Goal: Information Seeking & Learning: Learn about a topic

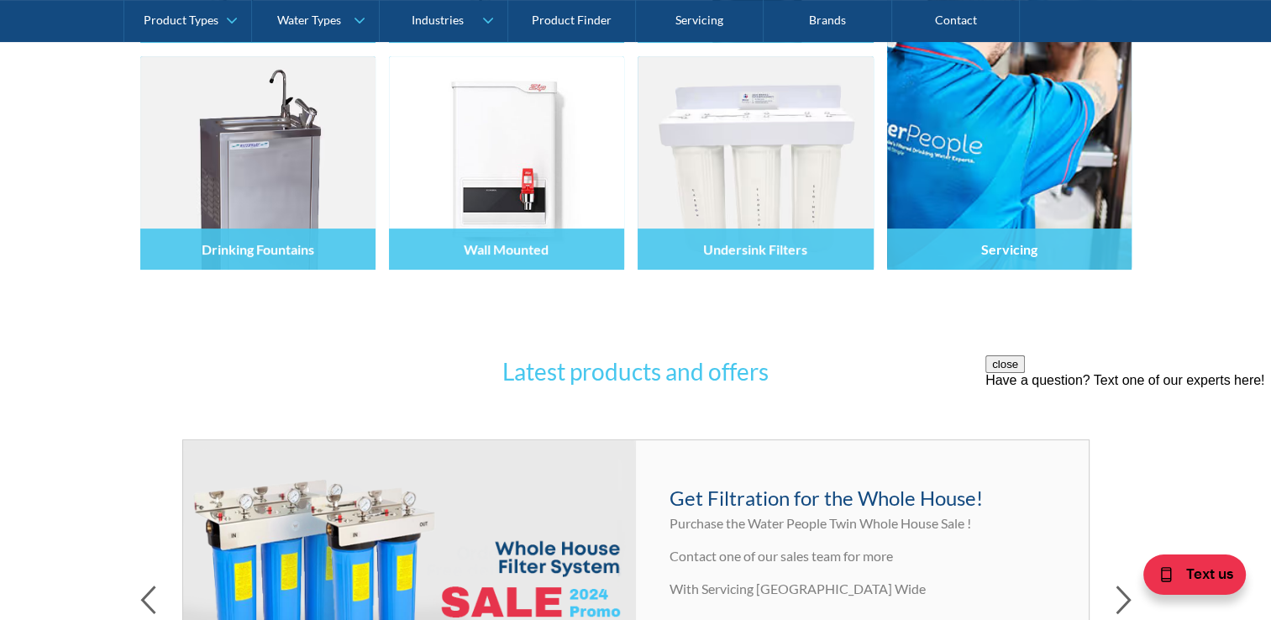
scroll to position [504, 0]
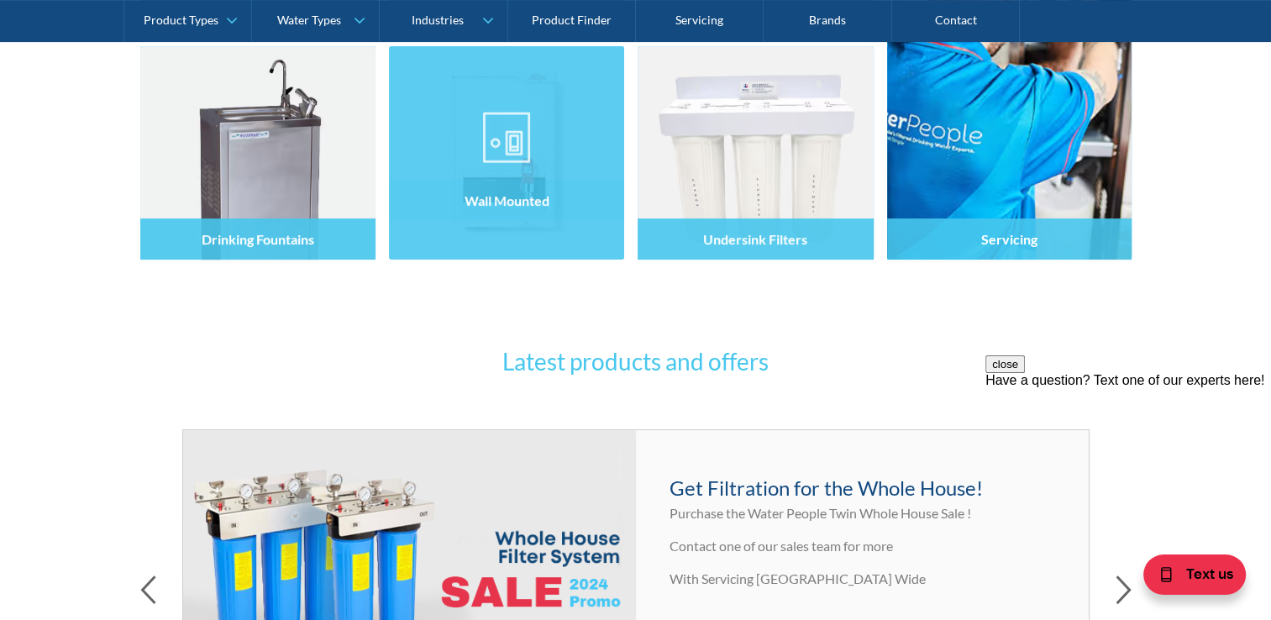
click at [508, 132] on img at bounding box center [506, 137] width 47 height 50
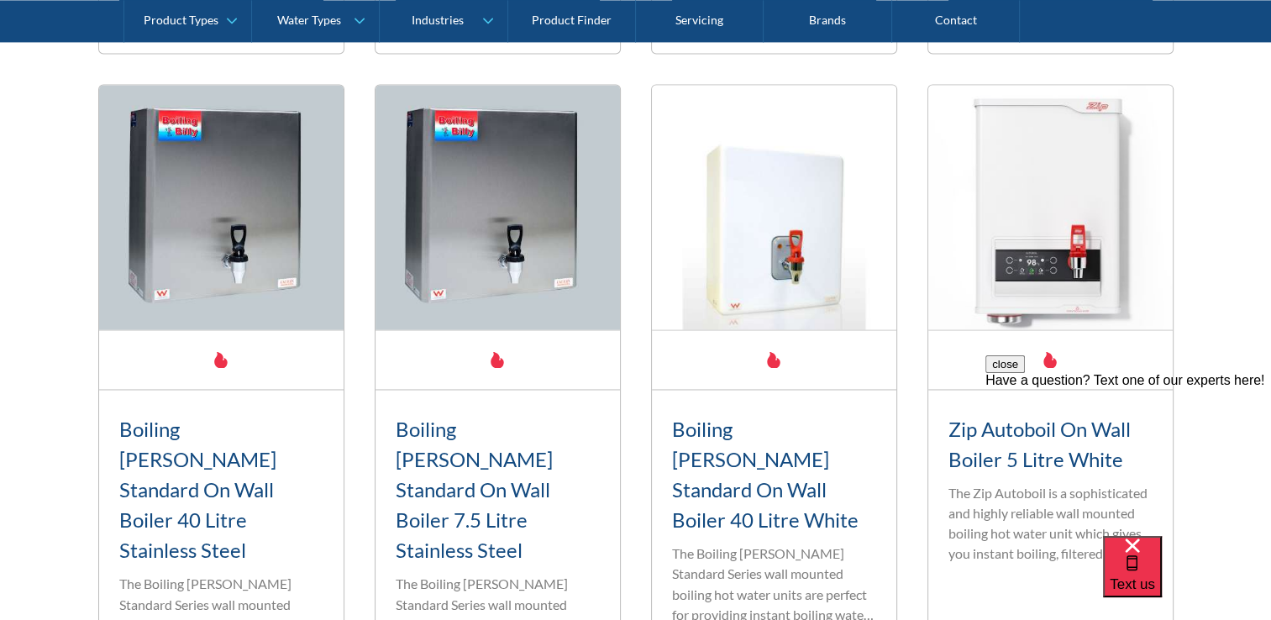
scroll to position [2621, 0]
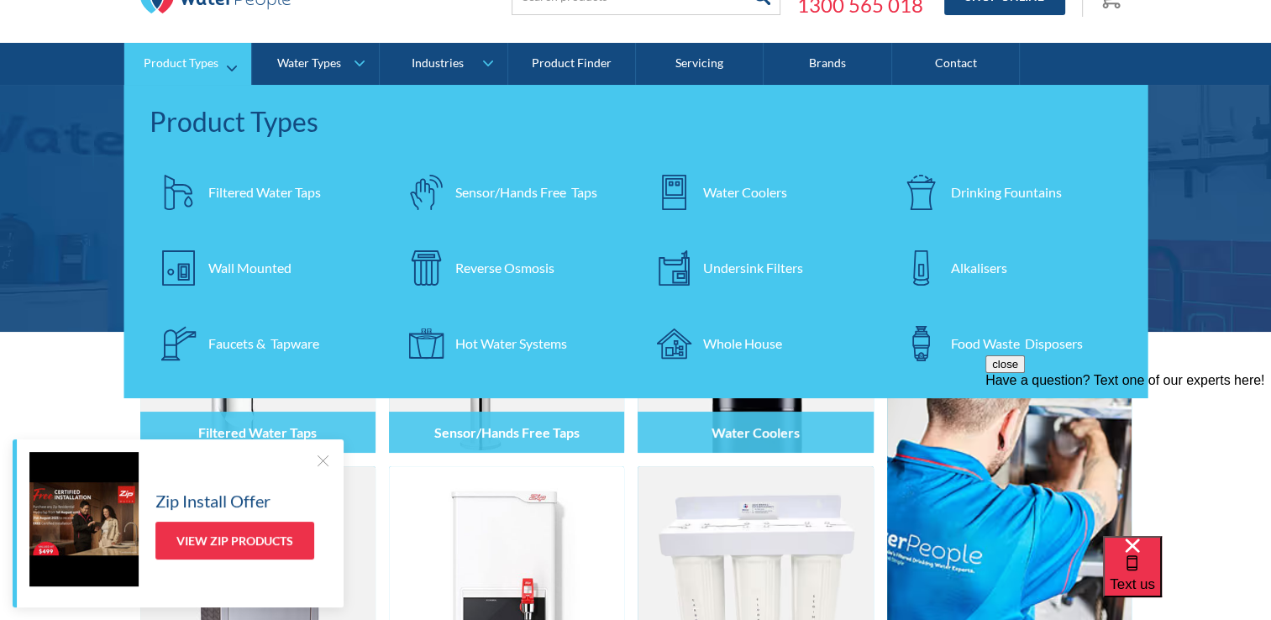
click at [942, 192] on div at bounding box center [921, 192] width 59 height 59
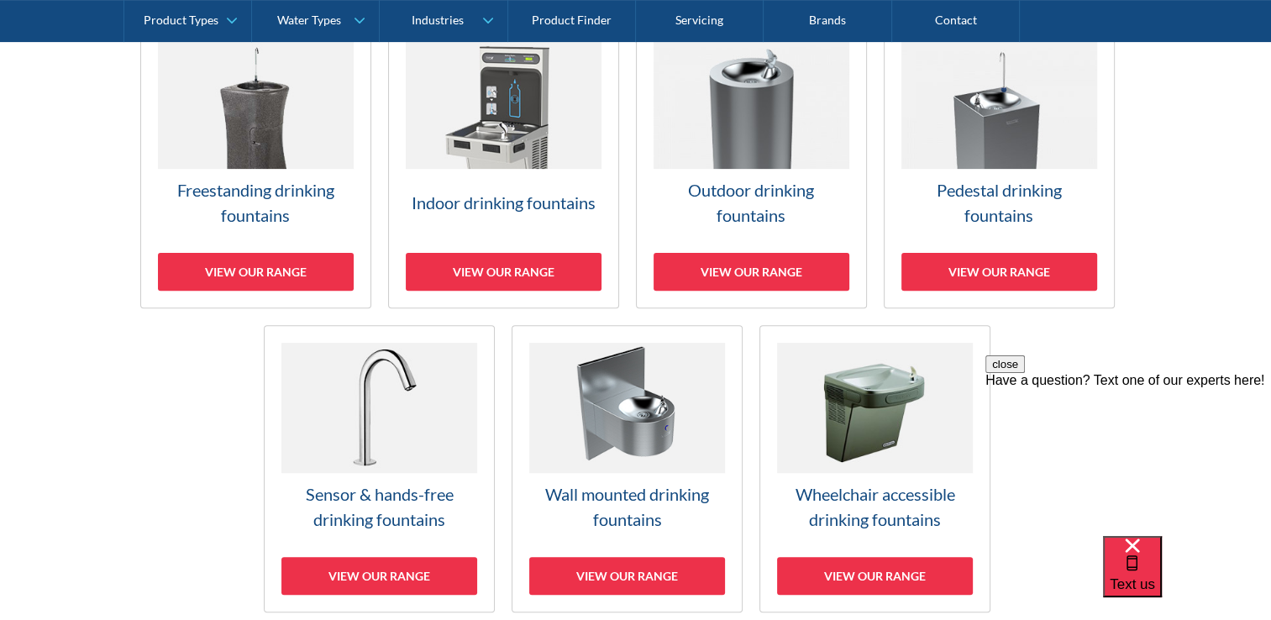
scroll to position [336, 0]
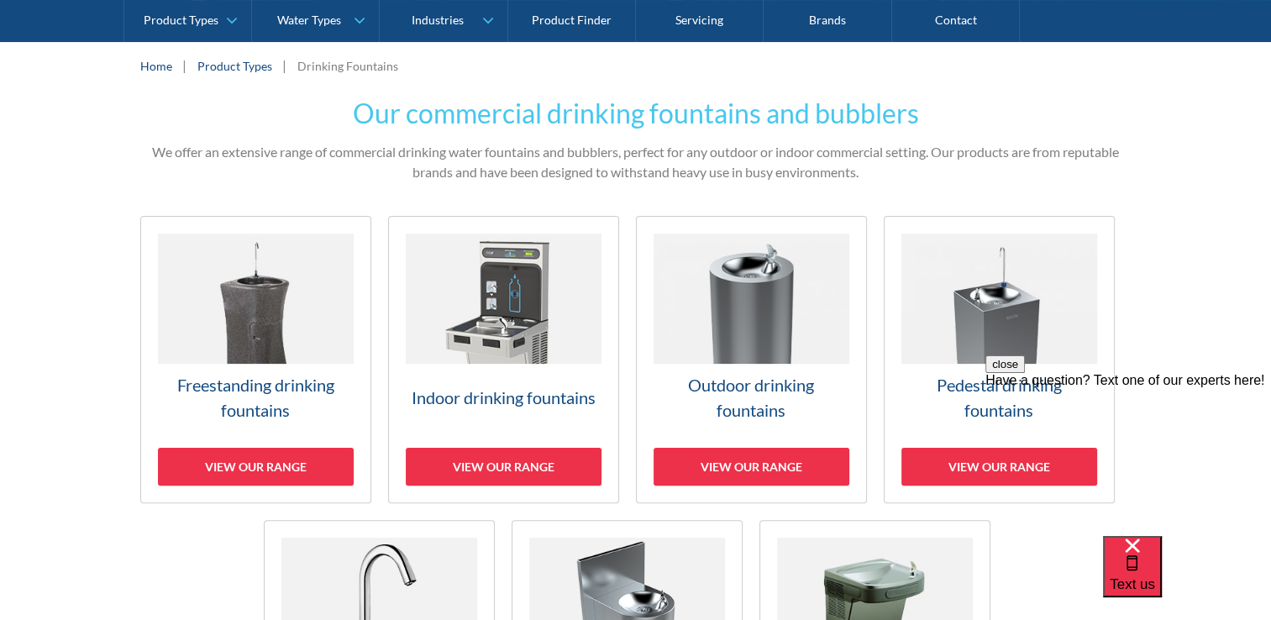
click at [202, 357] on img at bounding box center [256, 299] width 196 height 130
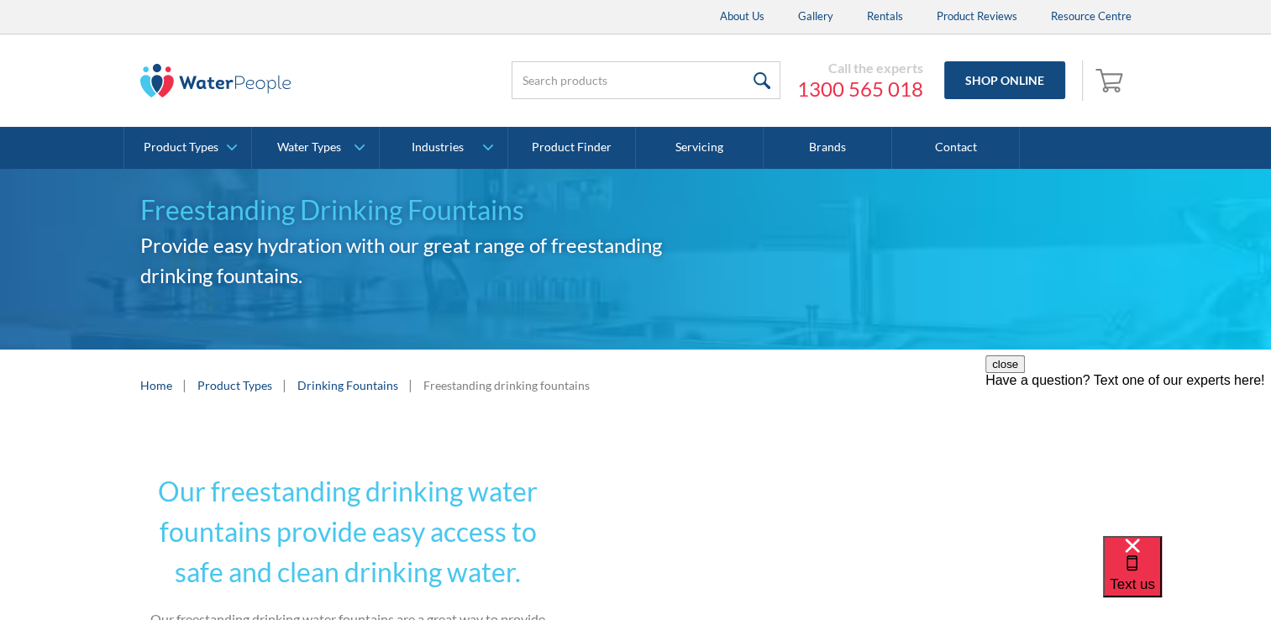
click at [194, 53] on div "Call the experts 1300 565 018 Shop Online 0 Your Cart Subtotal Pay with browser…" at bounding box center [635, 80] width 1237 height 92
click at [188, 76] on img at bounding box center [215, 81] width 151 height 34
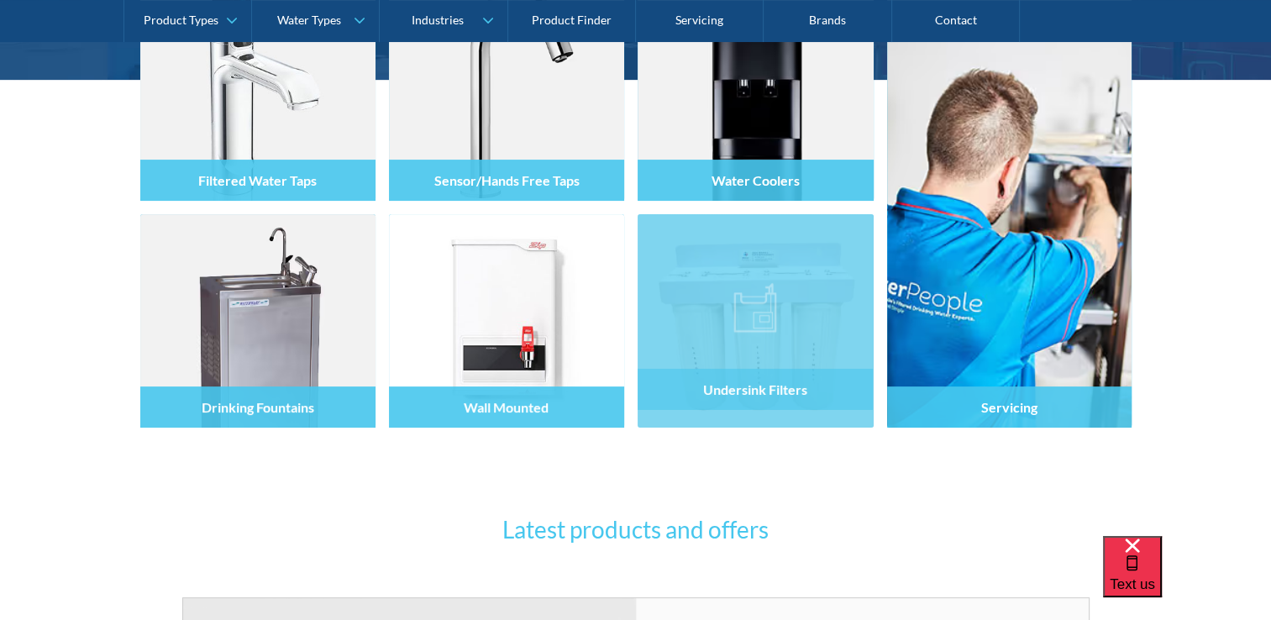
click at [797, 415] on div "Undersink Filters" at bounding box center [755, 357] width 235 height 142
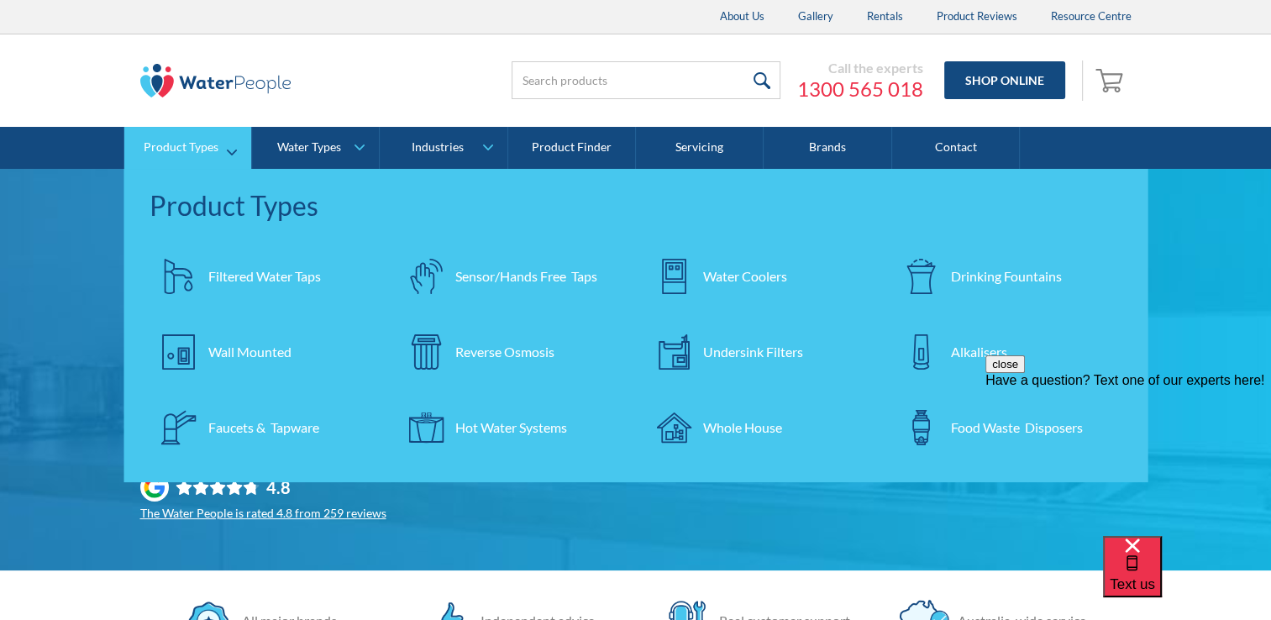
click at [956, 344] on div "Alkalisers" at bounding box center [979, 352] width 56 height 20
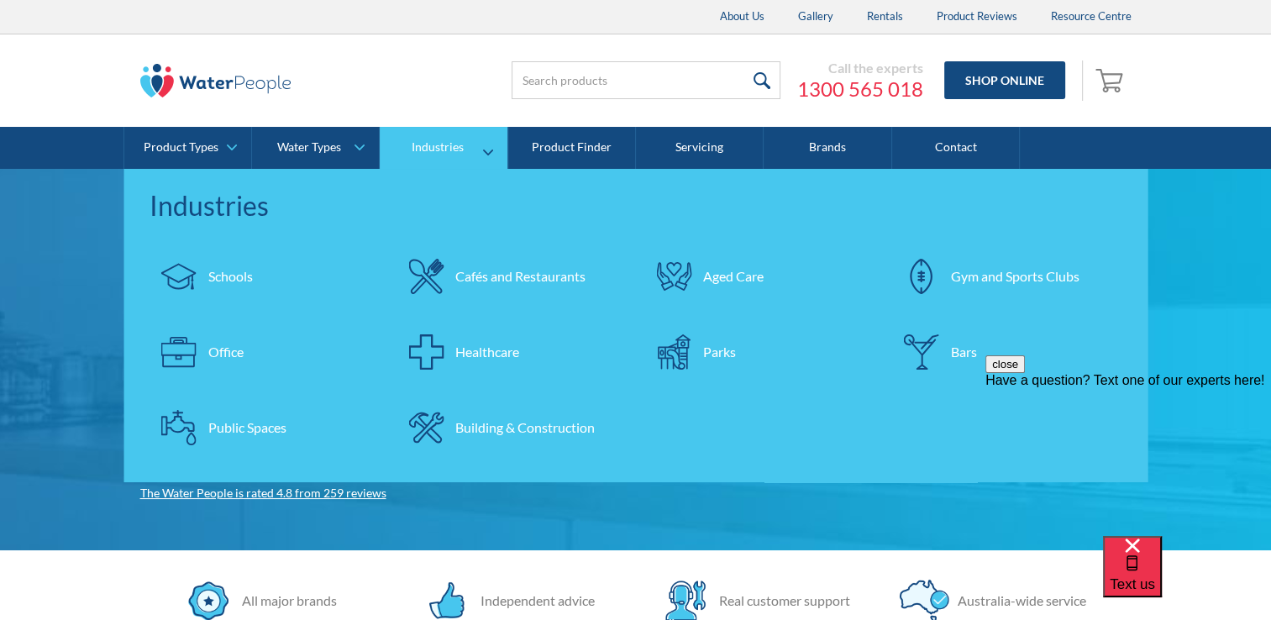
click at [496, 412] on link "Building & Construction" at bounding box center [512, 427] width 231 height 59
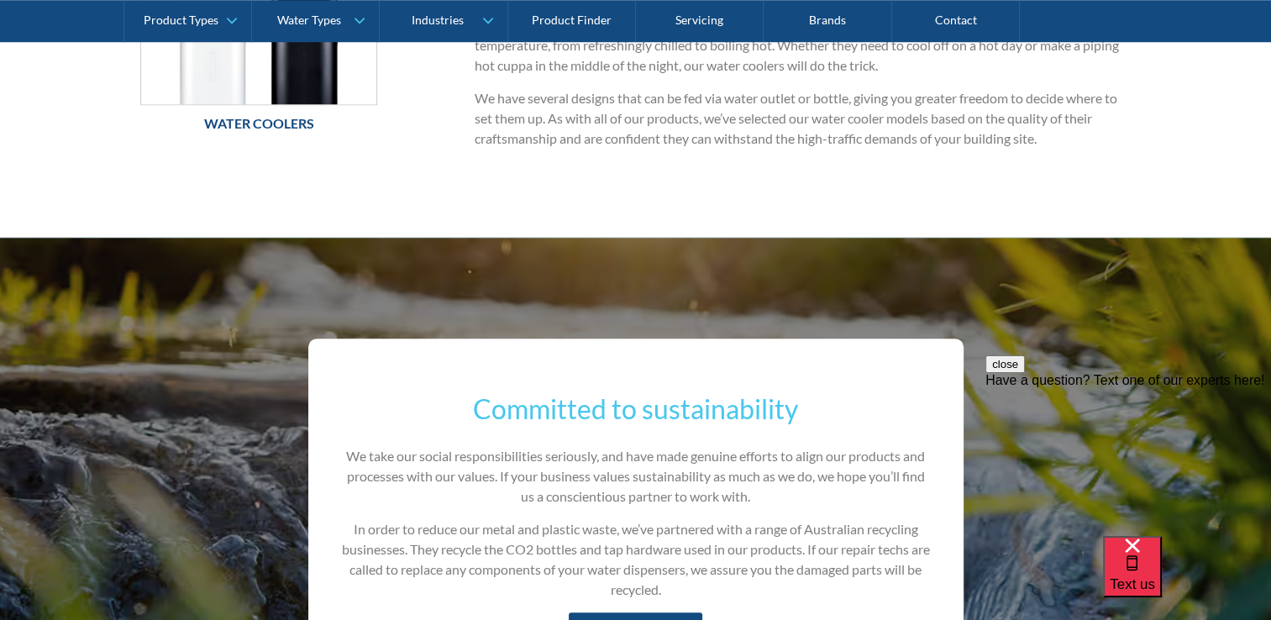
scroll to position [1008, 0]
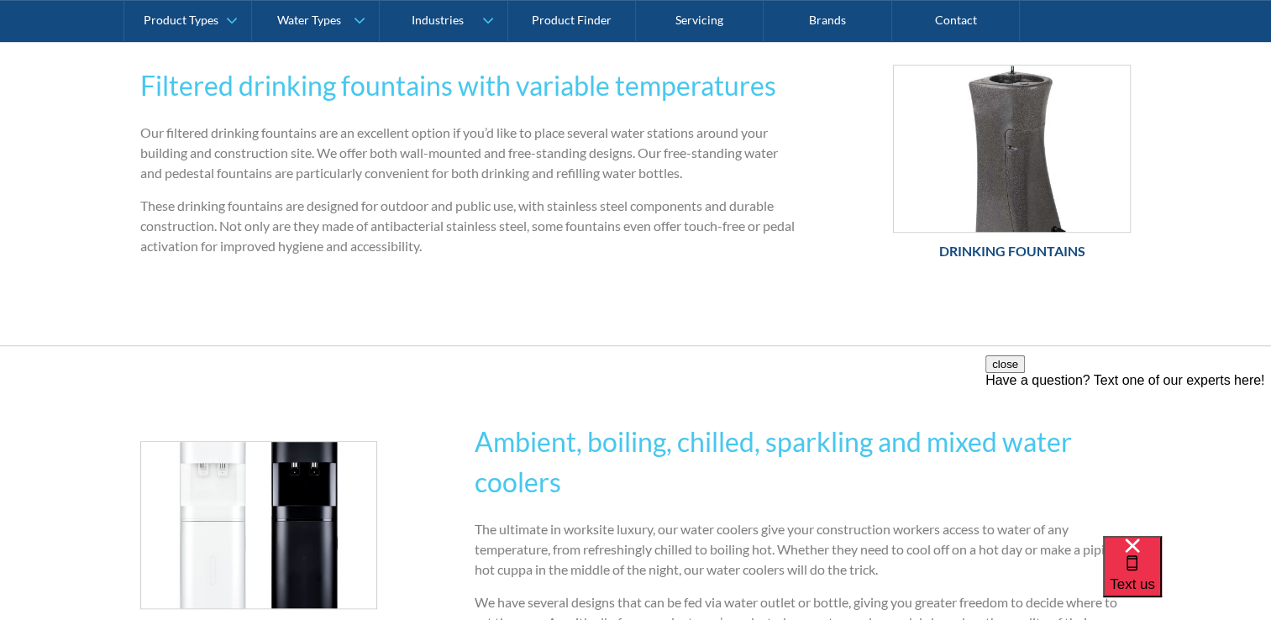
click at [953, 250] on h6 "Drinking Fountains" at bounding box center [1012, 251] width 238 height 20
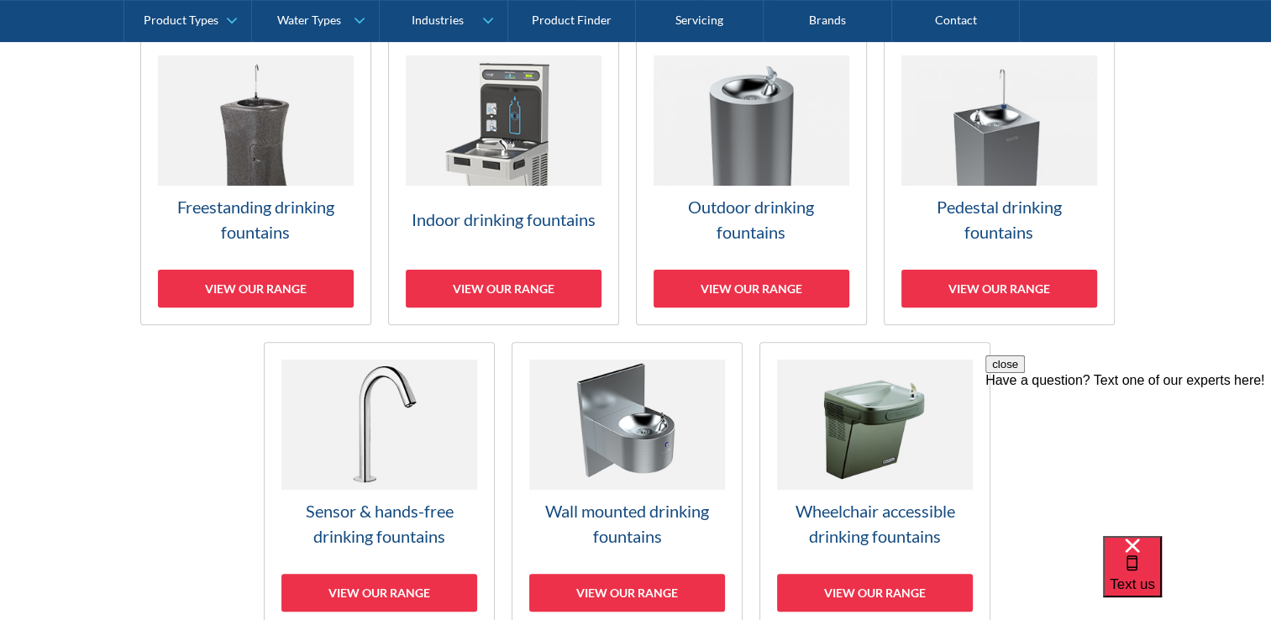
scroll to position [504, 0]
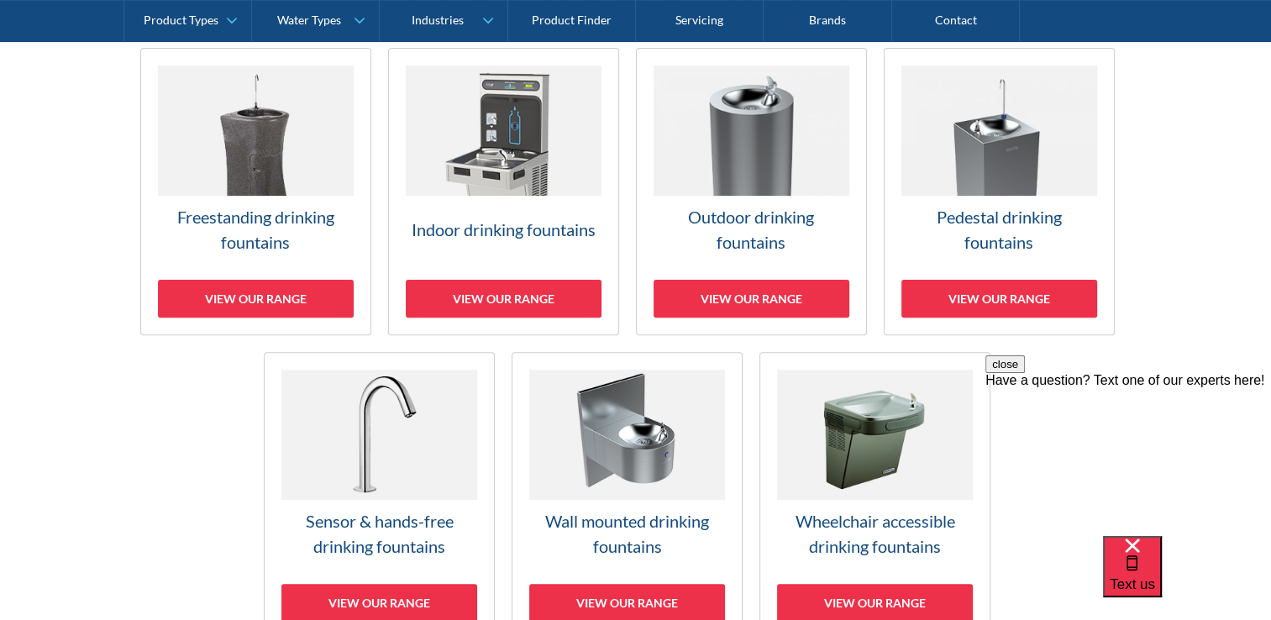
click at [256, 276] on link "Freestanding drinking fountains View our range" at bounding box center [255, 191] width 231 height 287
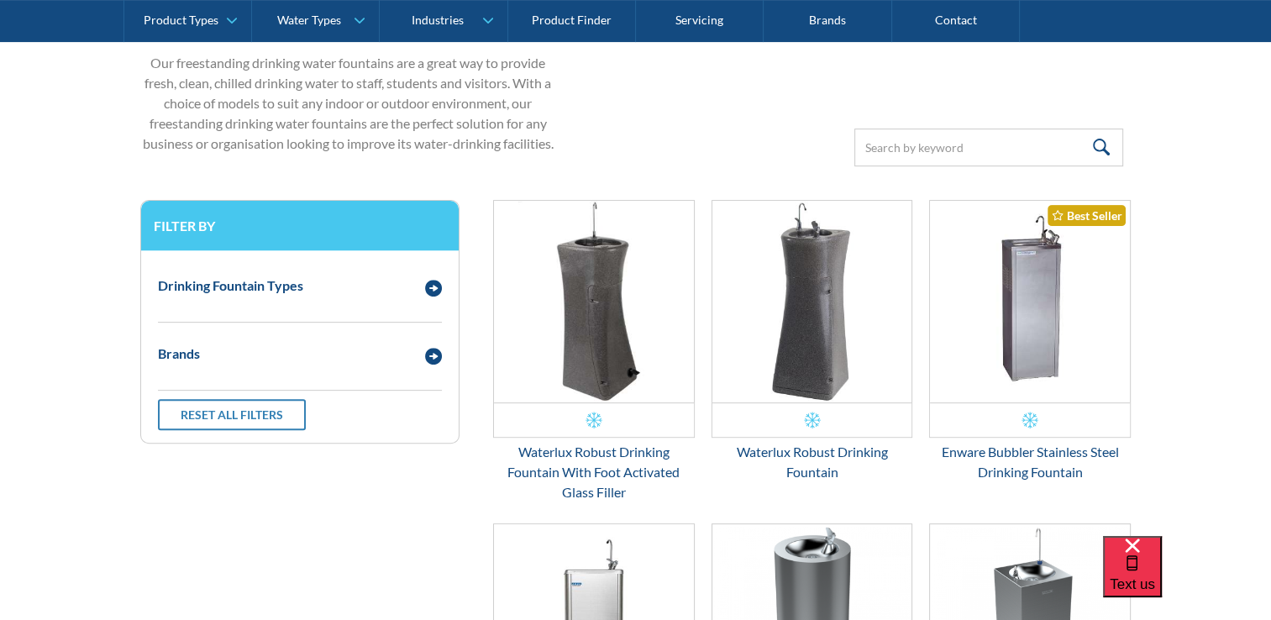
scroll to position [622, 0]
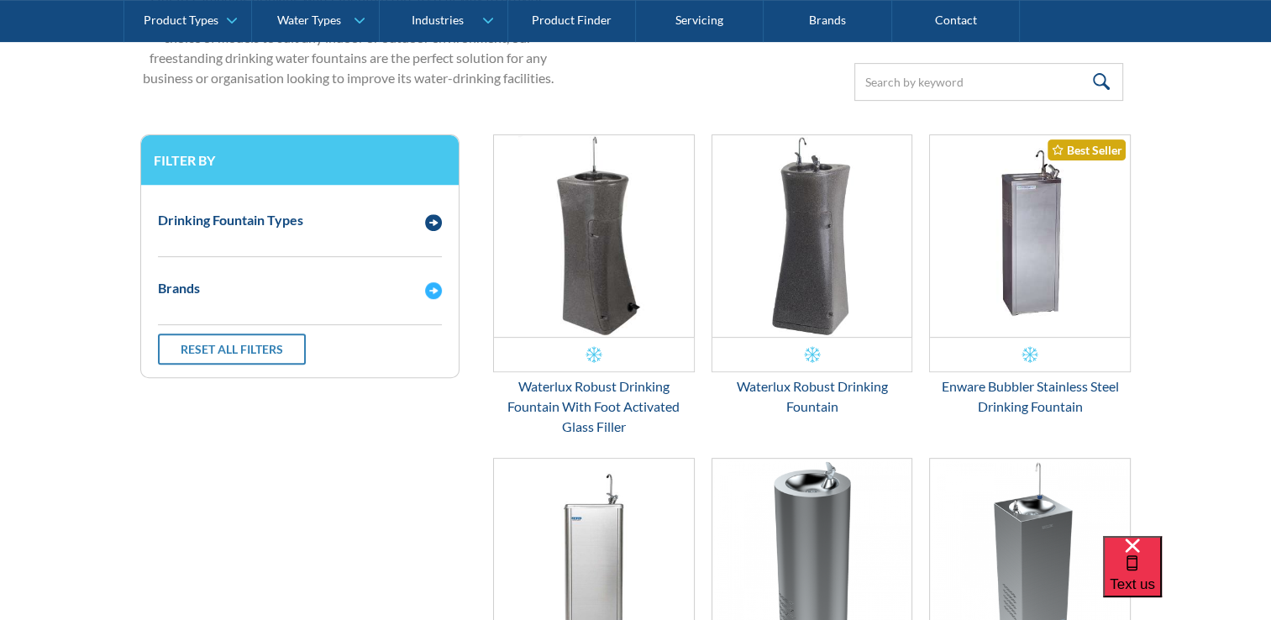
click at [360, 279] on div "Brands" at bounding box center [283, 288] width 267 height 21
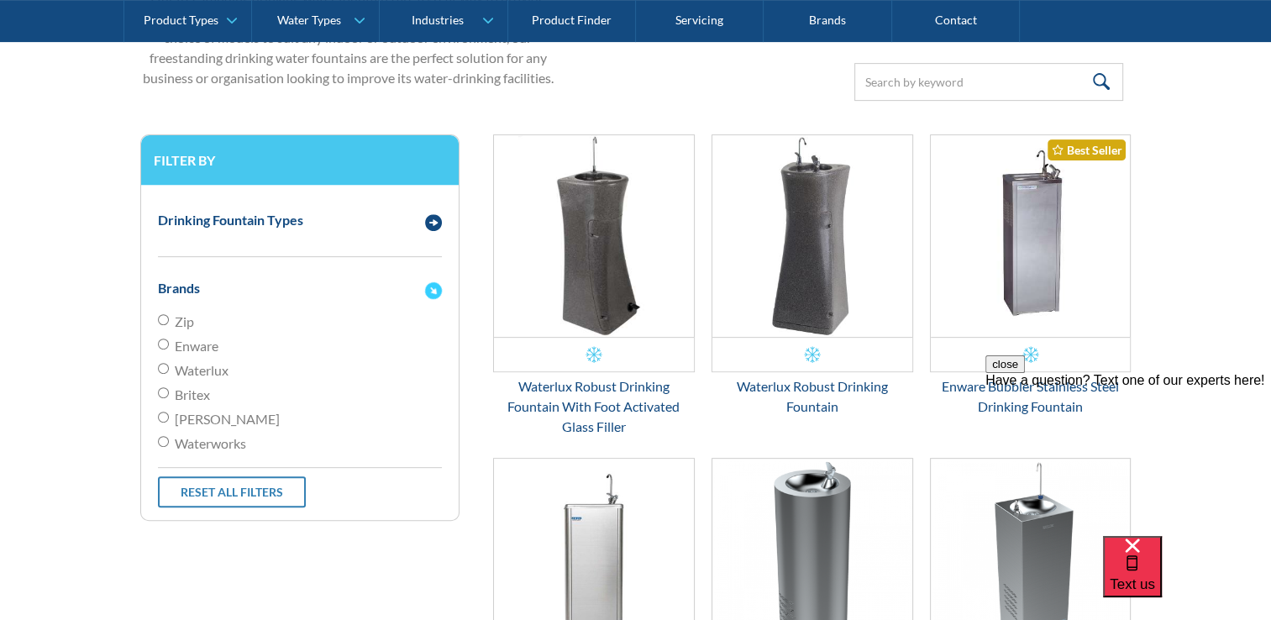
scroll to position [0, 0]
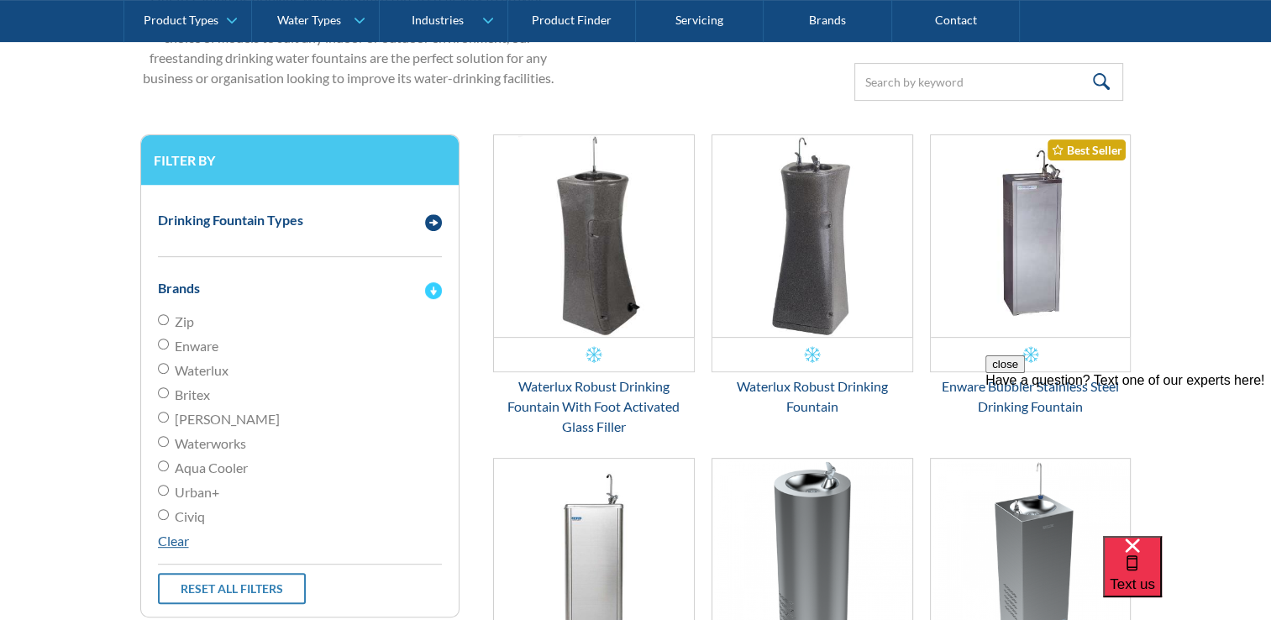
click at [360, 279] on div "Brands" at bounding box center [283, 288] width 267 height 21
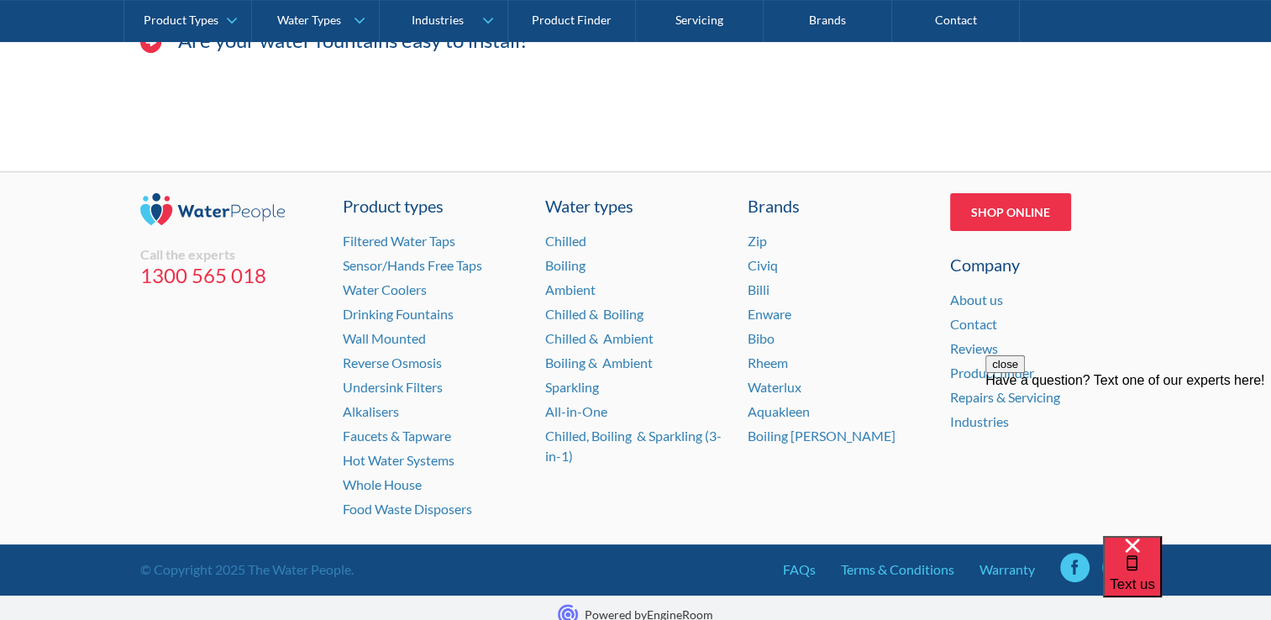
scroll to position [6726, 0]
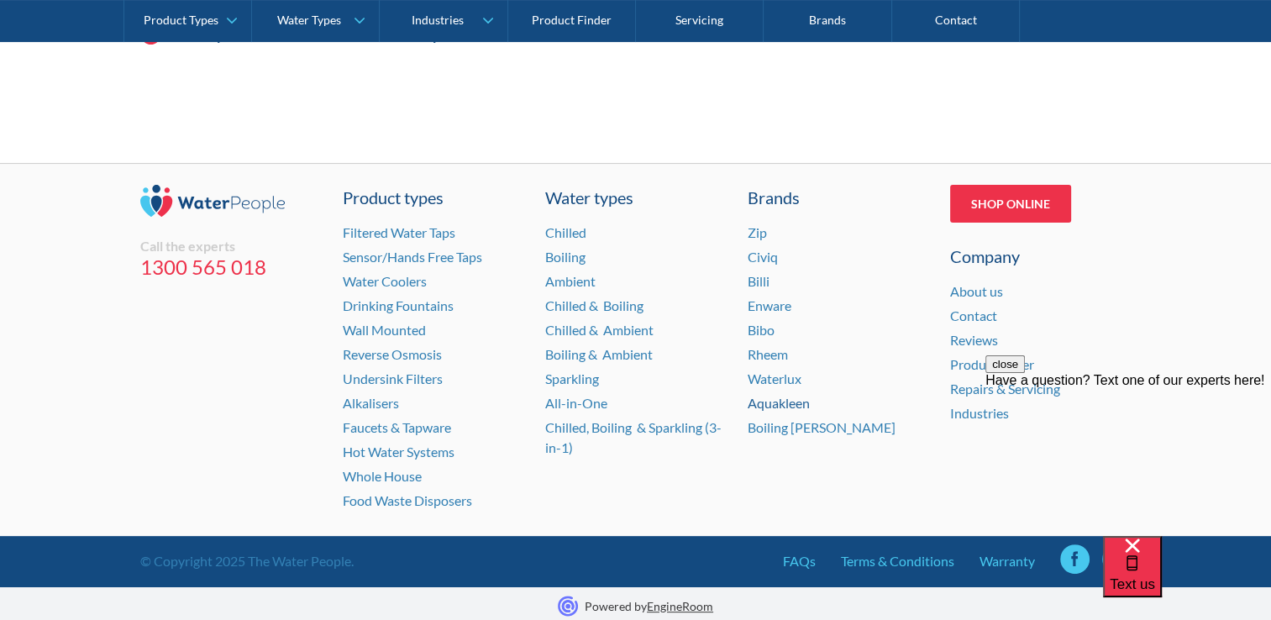
click at [786, 395] on link "Aquakleen" at bounding box center [779, 403] width 62 height 16
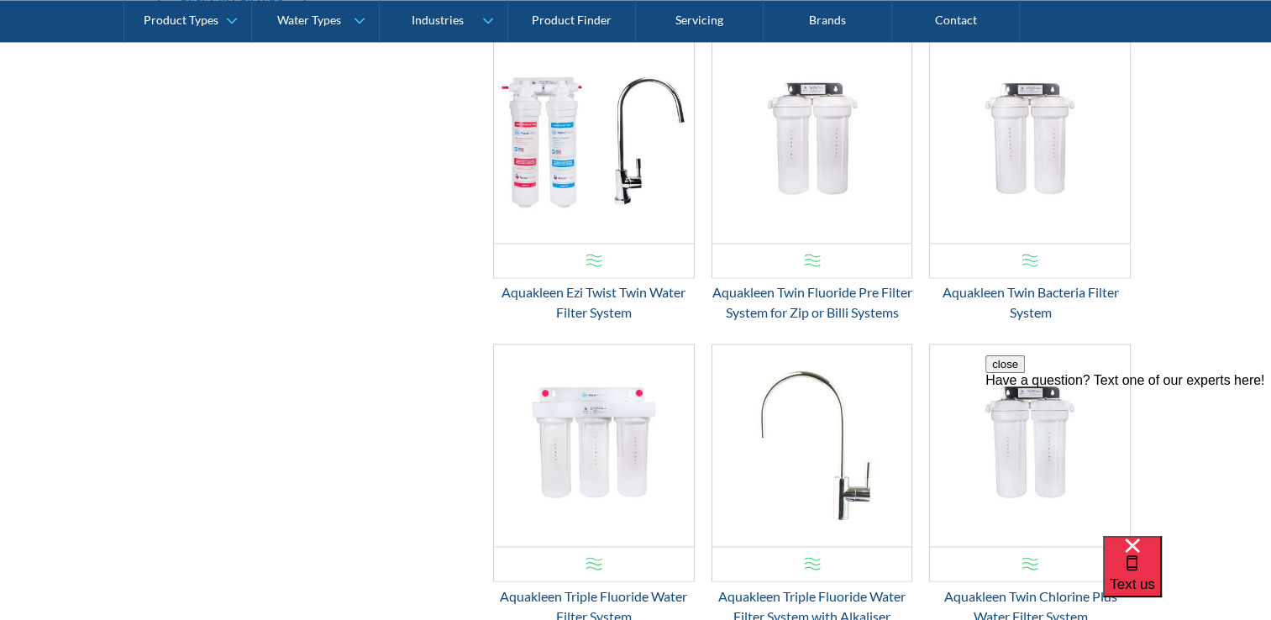
scroll to position [2604, 0]
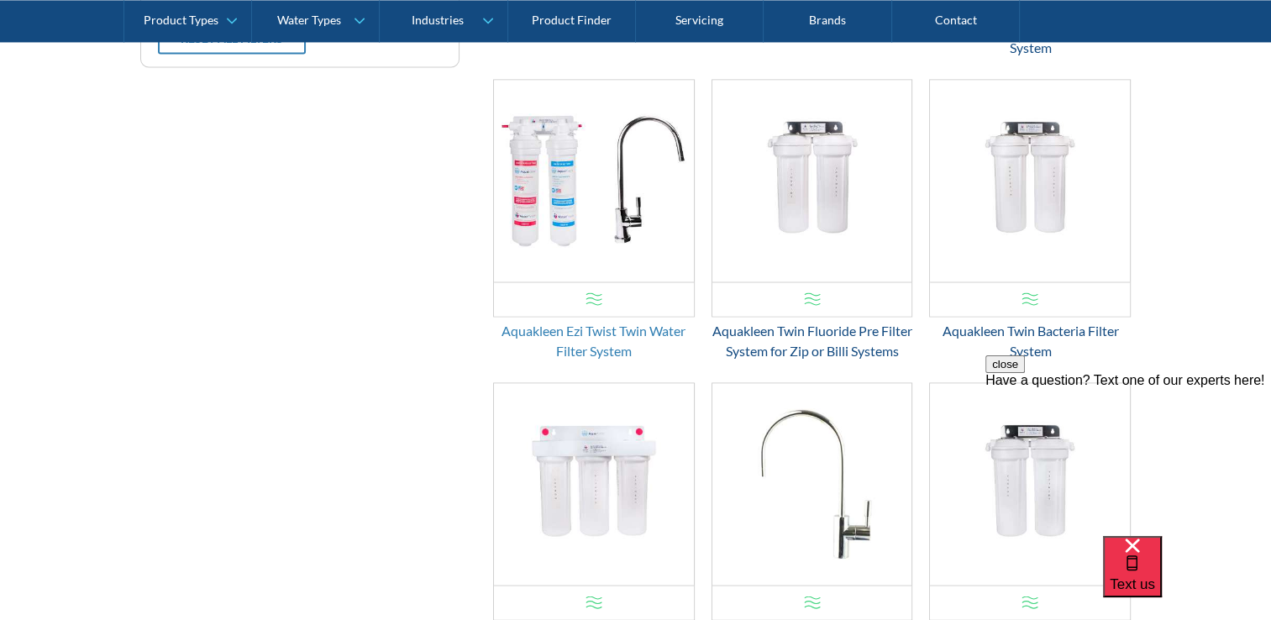
click at [631, 331] on div "Aquakleen Ezi Twist Twin Water Filter System" at bounding box center [594, 341] width 202 height 40
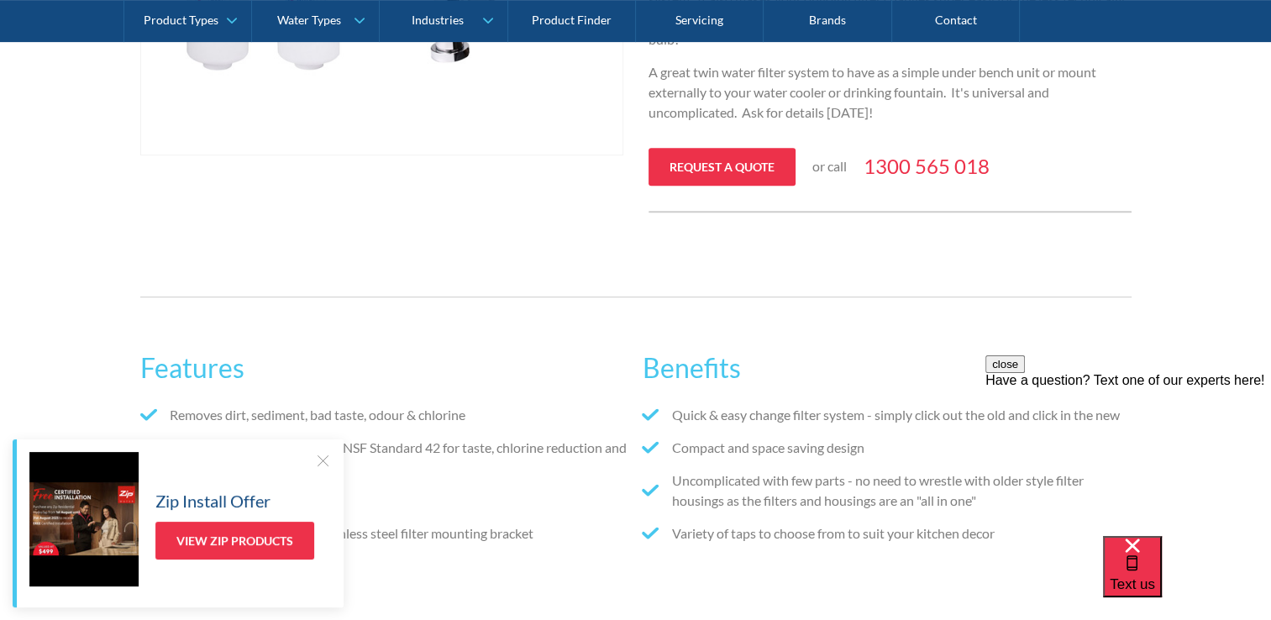
scroll to position [840, 0]
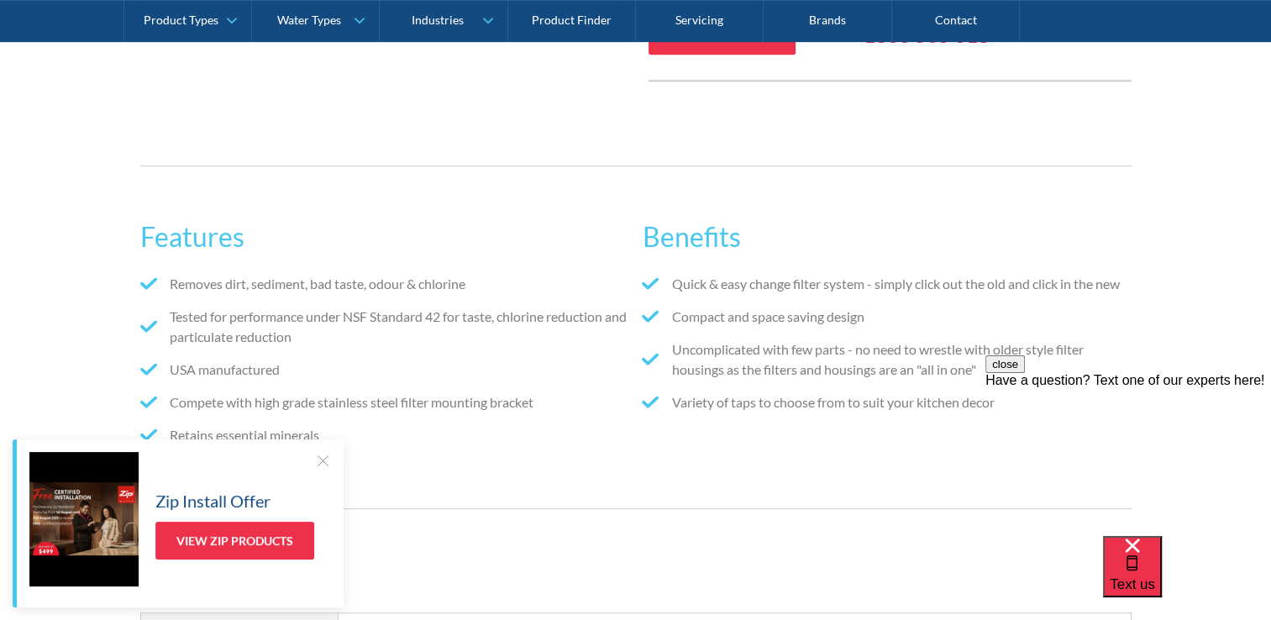
click at [2, 2] on div "Product Types Product Types Filtered Water Taps Sensor/Hands Free Taps Water Co…" at bounding box center [635, 21] width 1271 height 42
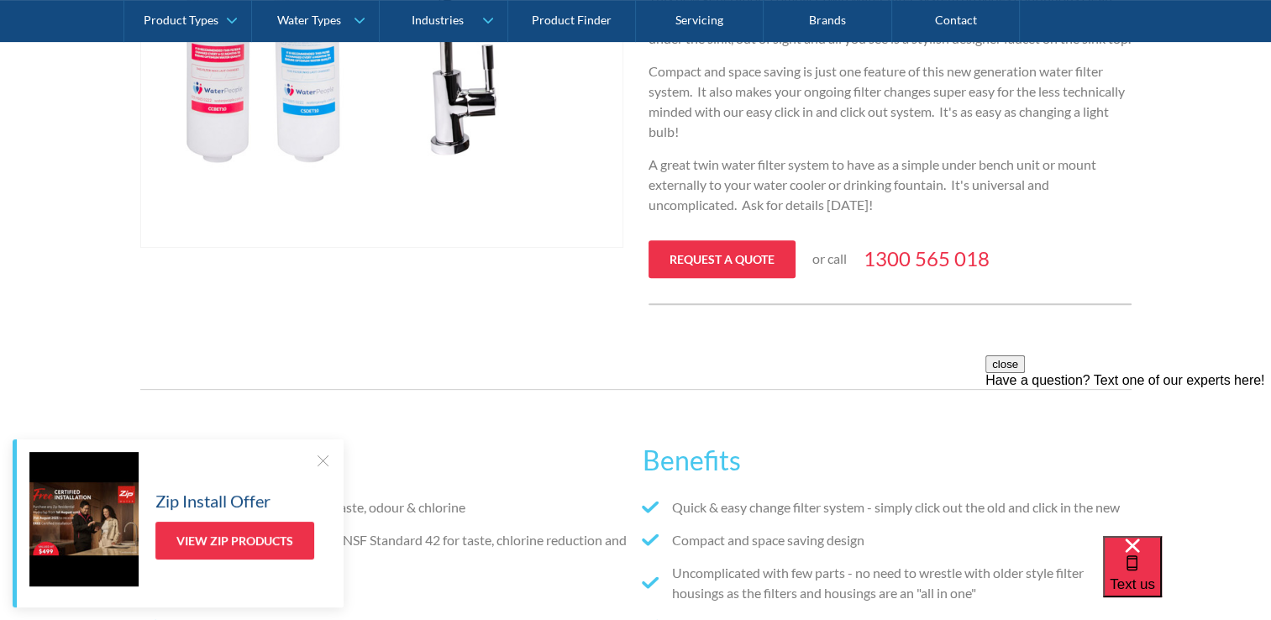
scroll to position [504, 0]
